Goal: Entertainment & Leisure: Consume media (video, audio)

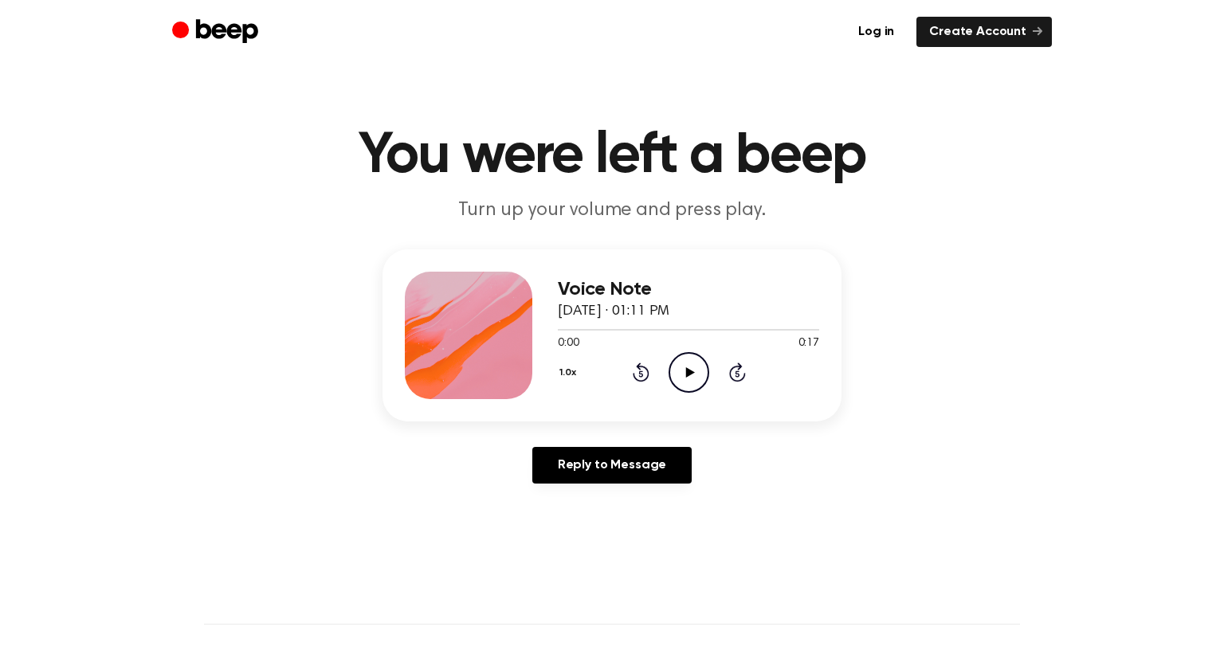
click at [693, 360] on icon "Play Audio" at bounding box center [688, 372] width 41 height 41
click at [693, 371] on icon "Play Audio" at bounding box center [688, 372] width 41 height 41
click at [693, 371] on icon "Pause Audio" at bounding box center [688, 372] width 41 height 41
